Goal: Information Seeking & Learning: Learn about a topic

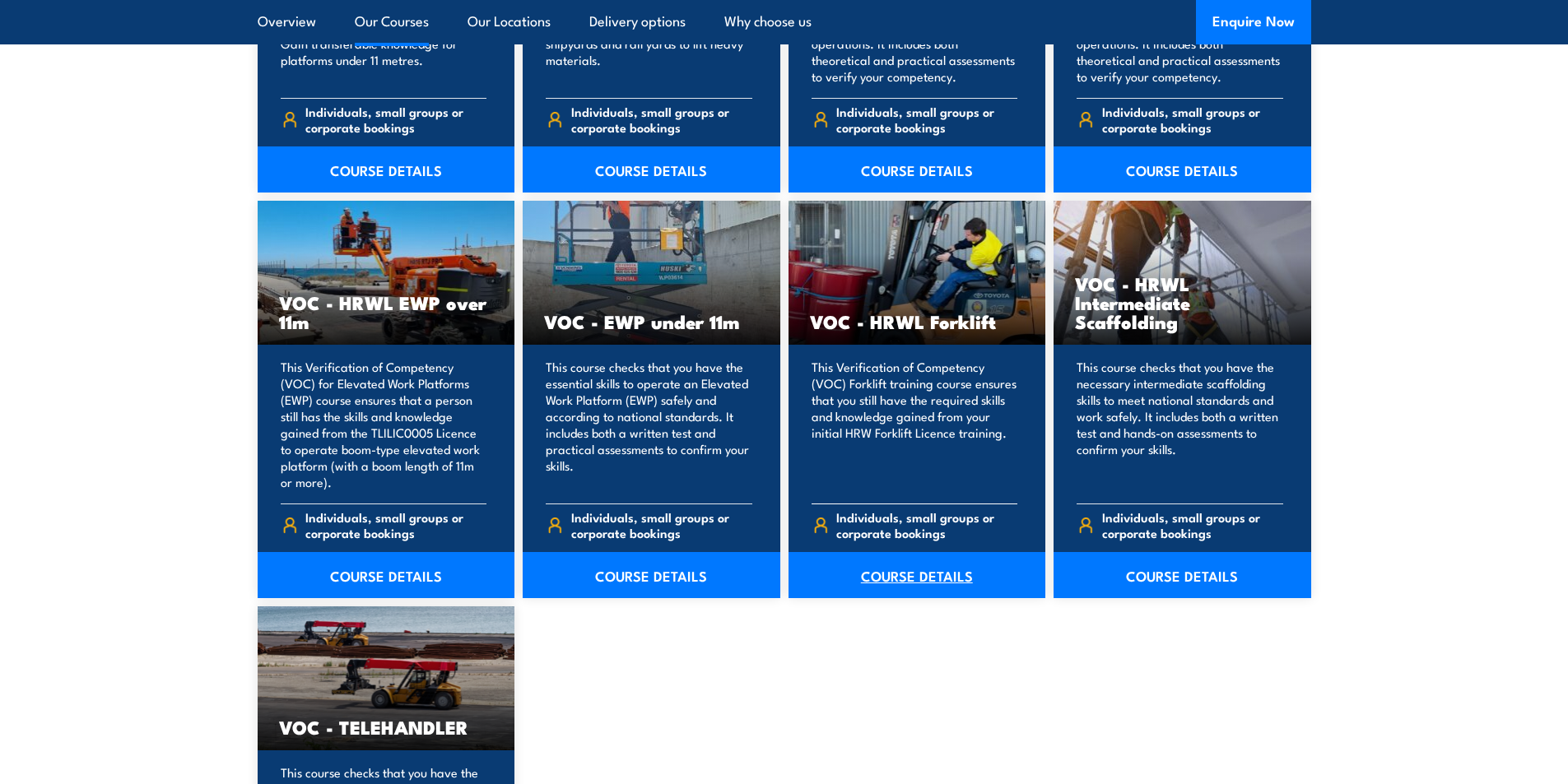
scroll to position [1975, 0]
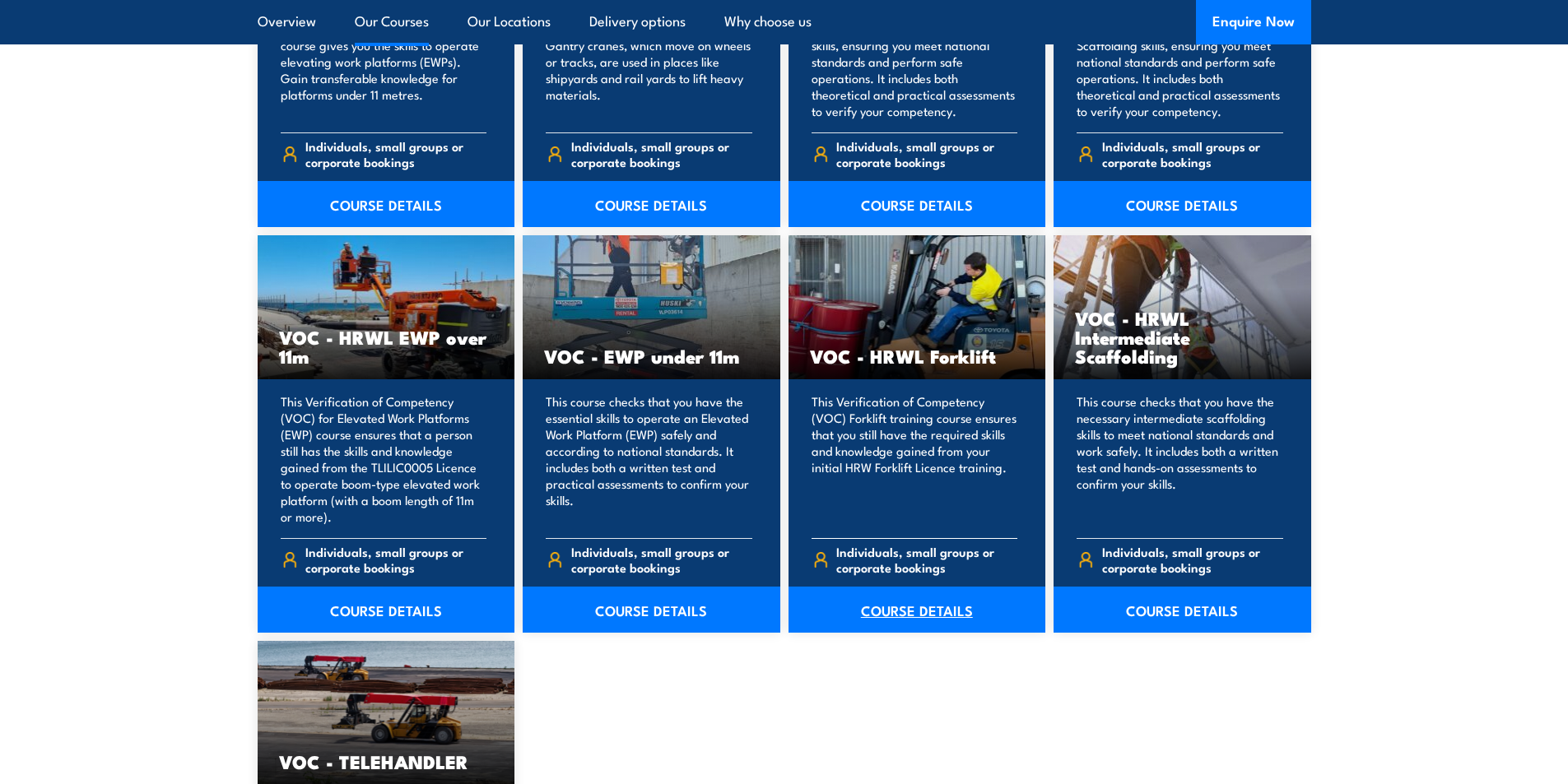
click at [983, 616] on link "COURSE DETAILS" at bounding box center [918, 609] width 258 height 46
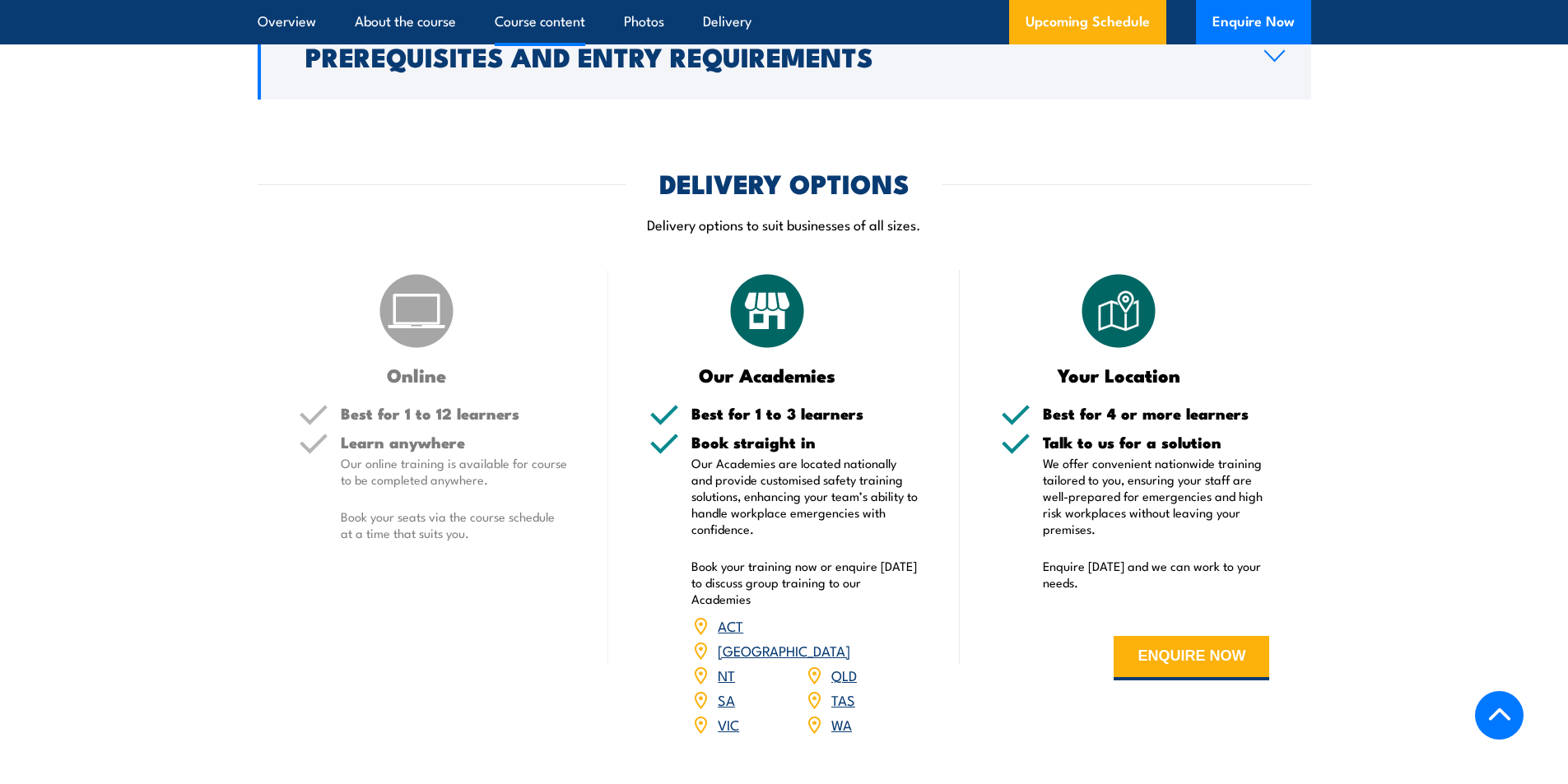
scroll to position [1728, 0]
